Goal: Information Seeking & Learning: Check status

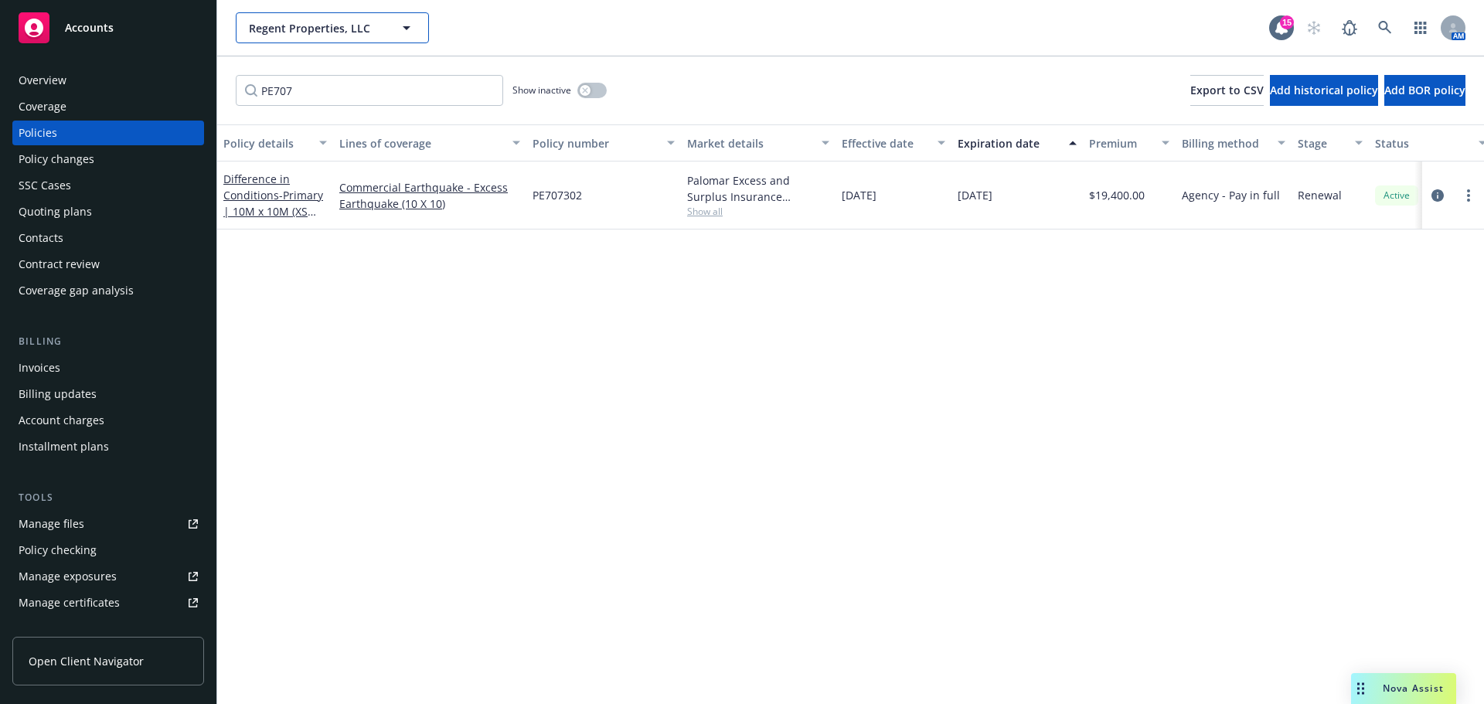
click at [320, 28] on span "Regent Properties, LLC" at bounding box center [316, 28] width 134 height 16
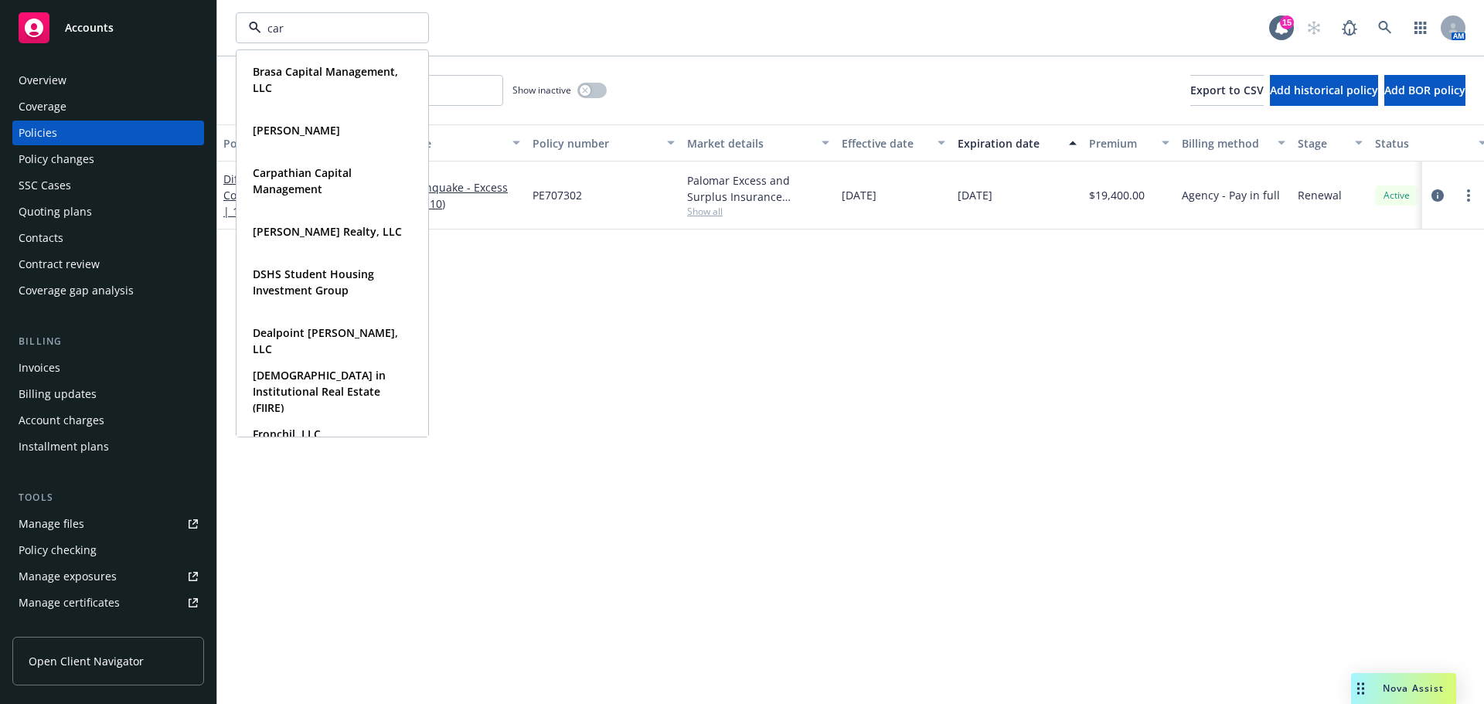
type input "[PERSON_NAME]"
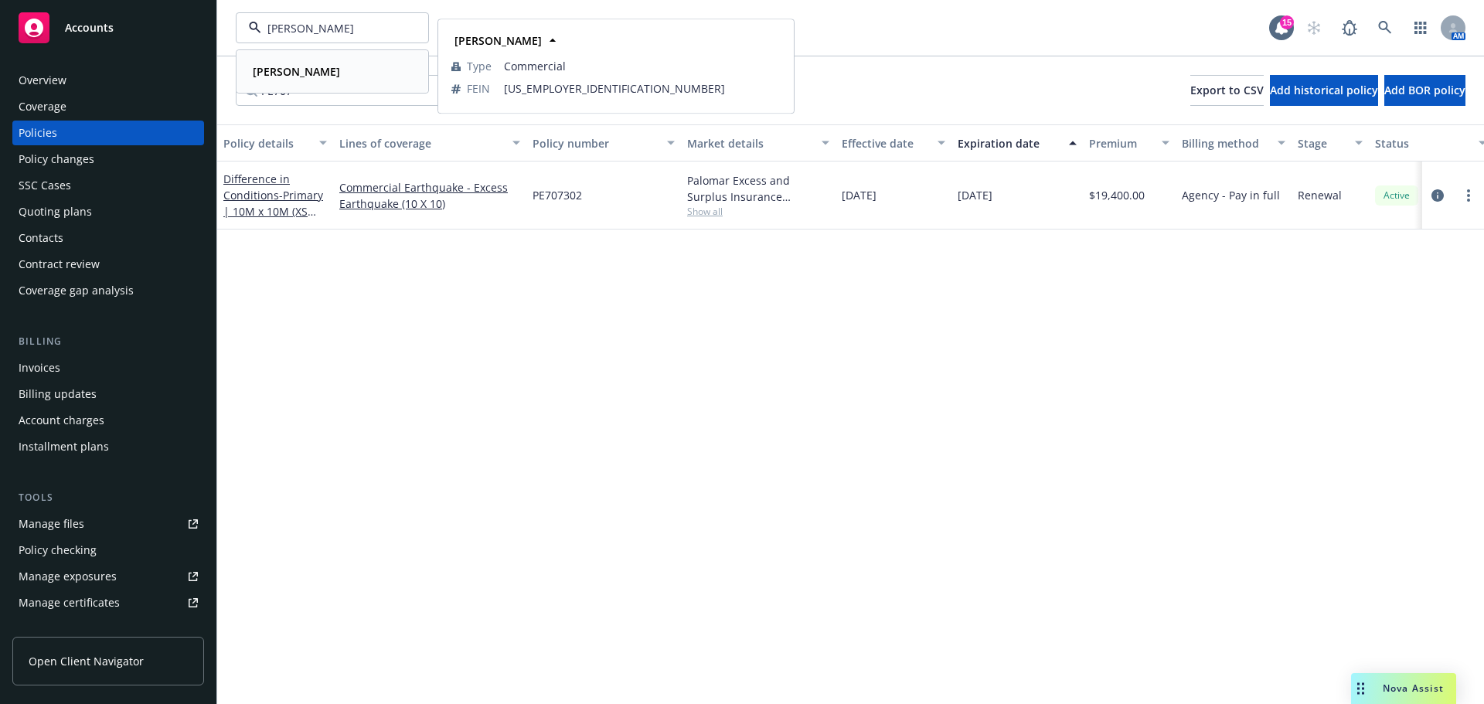
click at [302, 71] on strong "[PERSON_NAME]" at bounding box center [296, 71] width 87 height 15
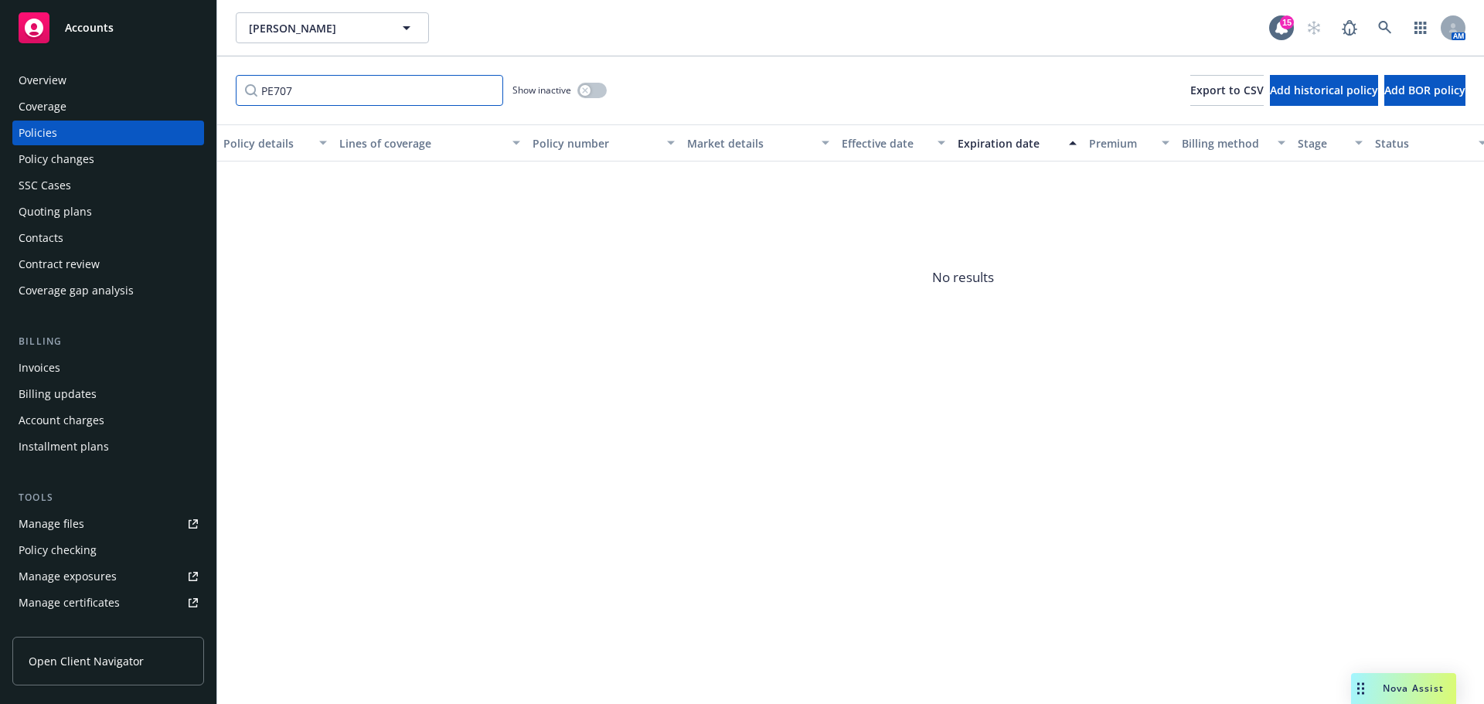
drag, startPoint x: 346, startPoint y: 87, endPoint x: 168, endPoint y: 92, distance: 177.8
click at [168, 92] on div "Accounts Overview Coverage Policies Policy changes SSC Cases Quoting plans Cont…" at bounding box center [742, 352] width 1484 height 704
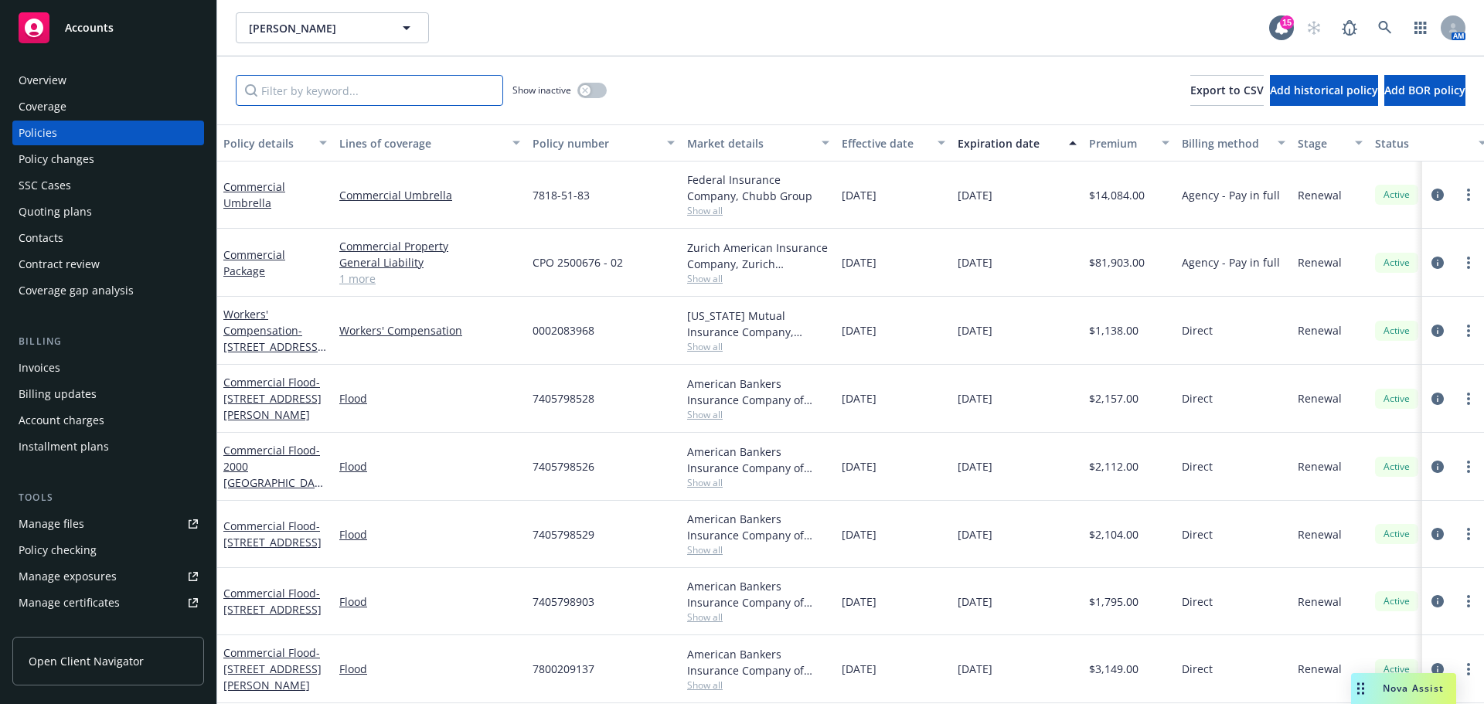
click at [415, 97] on input "Filter by keyword..." at bounding box center [369, 90] width 267 height 31
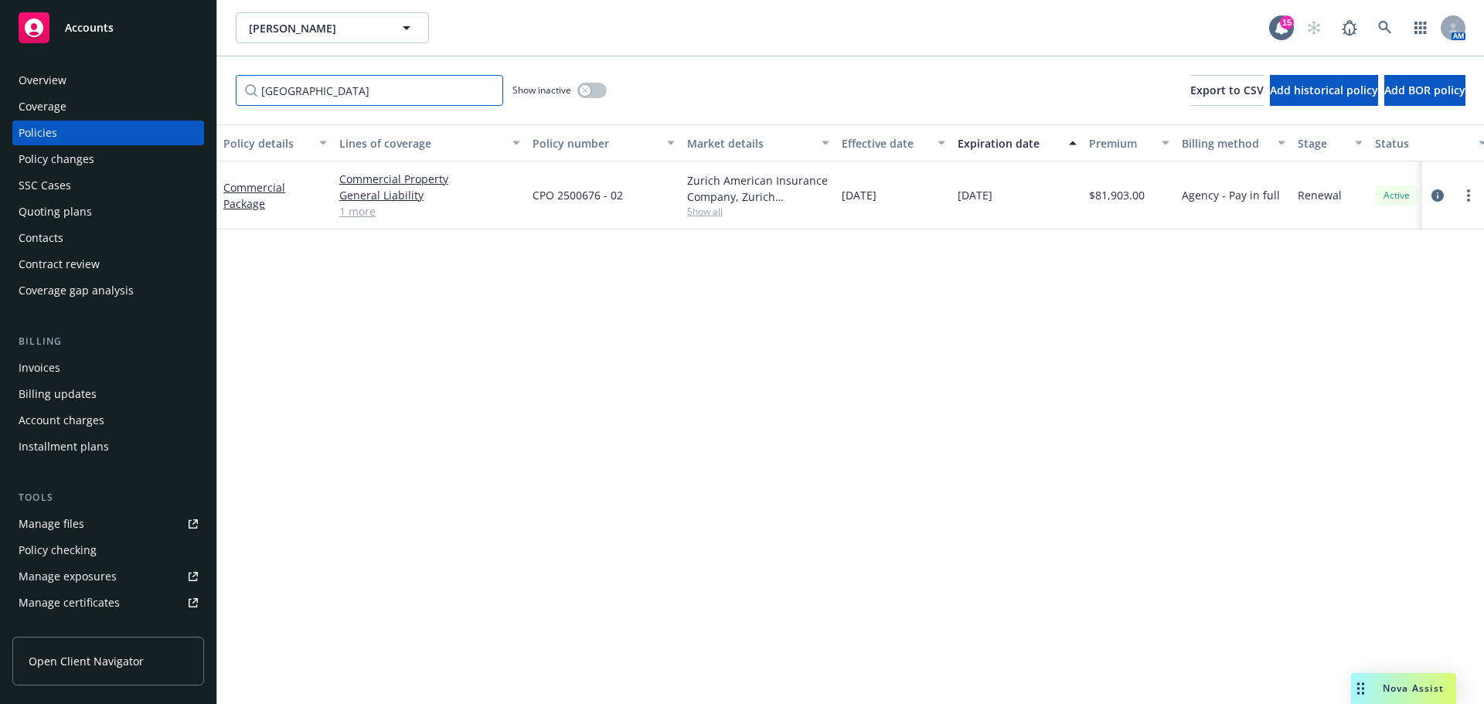
type input "[GEOGRAPHIC_DATA]"
click at [1435, 197] on icon "circleInformation" at bounding box center [1437, 195] width 12 height 12
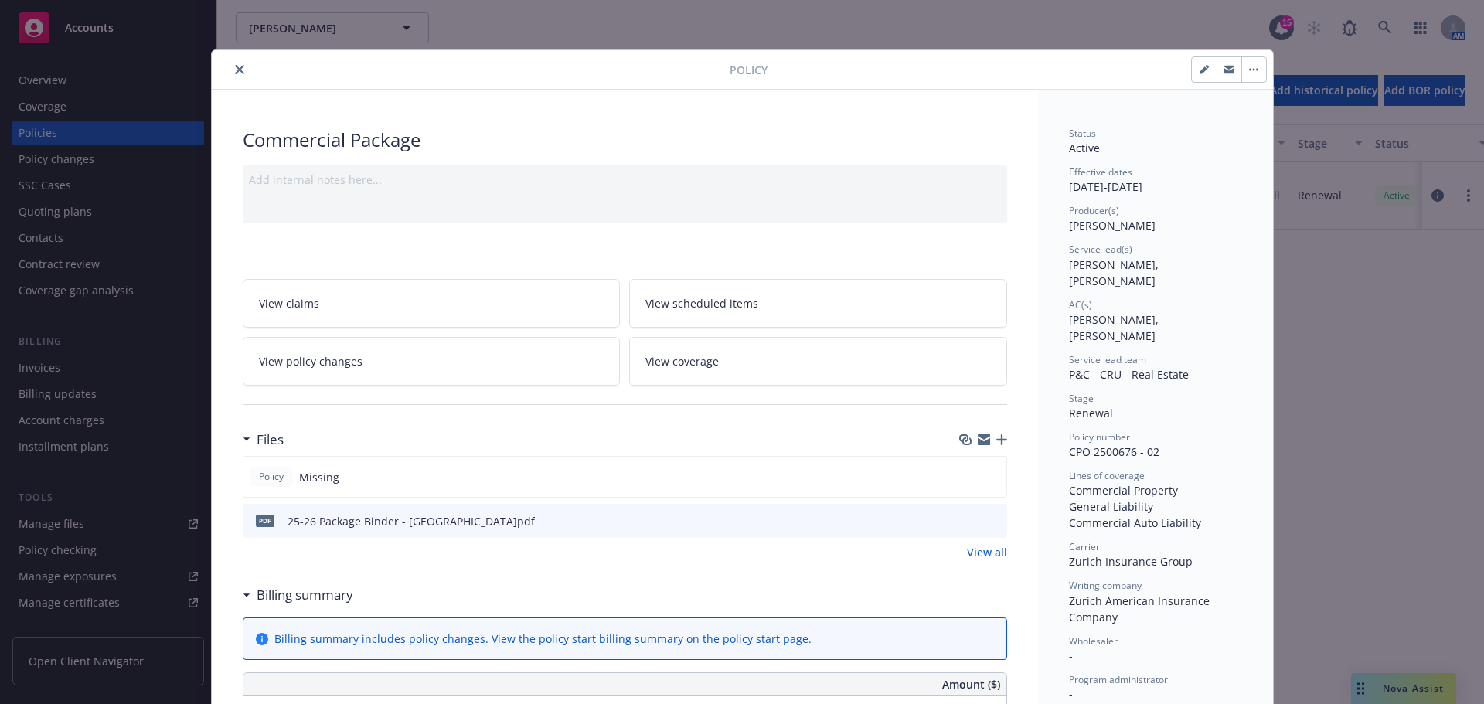
click at [989, 521] on icon "preview file" at bounding box center [992, 520] width 14 height 11
click at [235, 72] on icon "close" at bounding box center [239, 69] width 9 height 9
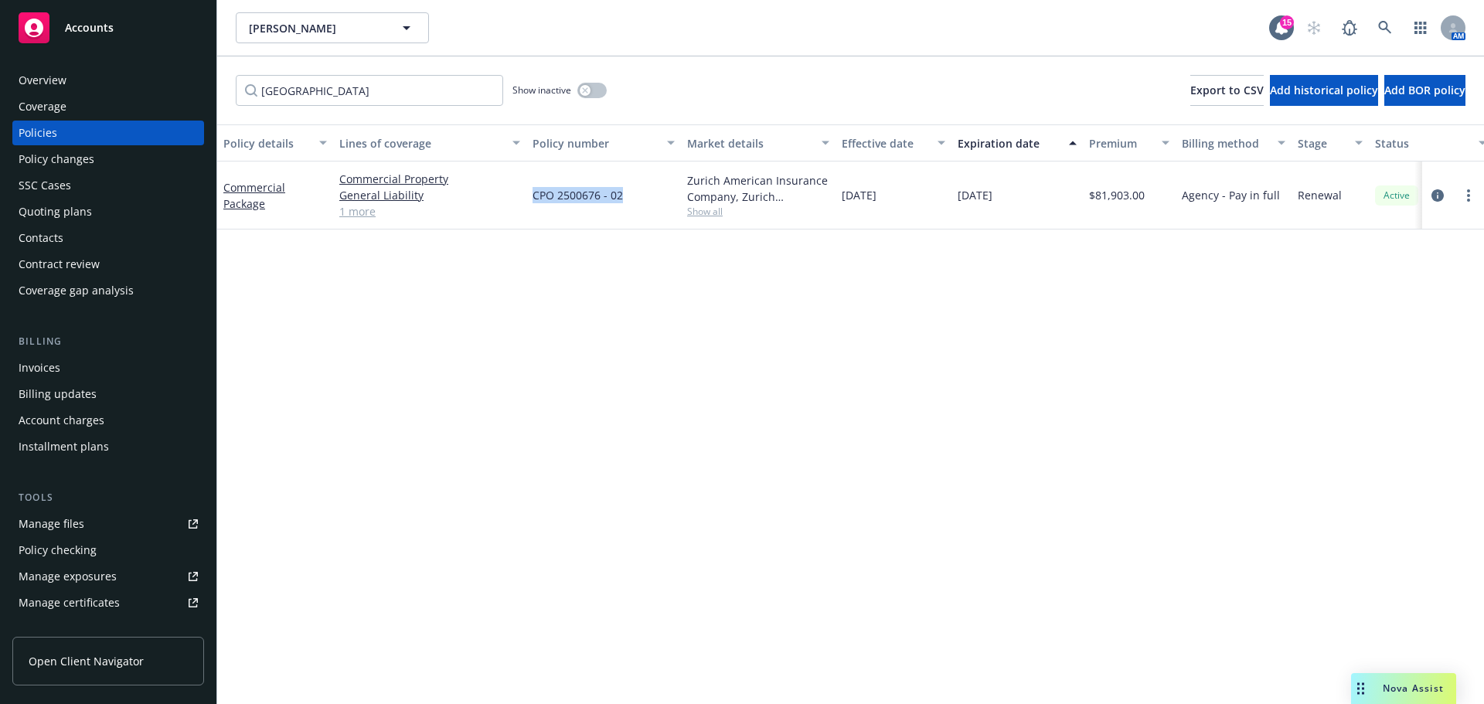
drag, startPoint x: 625, startPoint y: 196, endPoint x: 531, endPoint y: 195, distance: 94.3
click at [531, 195] on div "CPO 2500676 - 02" at bounding box center [603, 195] width 155 height 68
copy span "CPO 2500676 - 02"
